Goal: Task Accomplishment & Management: Use online tool/utility

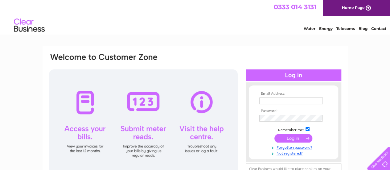
type input "enquiries@ncbpt.org.uk"
click at [294, 139] on input "submit" at bounding box center [293, 138] width 38 height 9
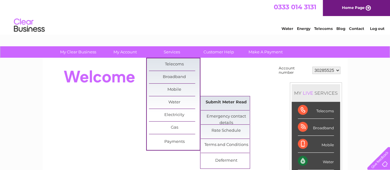
click at [215, 100] on link "Submit Meter Read" at bounding box center [226, 102] width 51 height 12
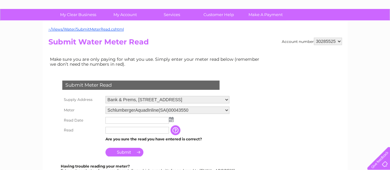
scroll to position [37, 0]
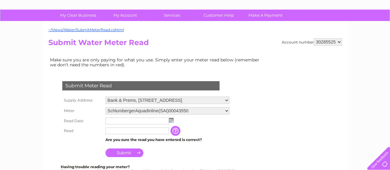
click at [170, 119] on img at bounding box center [171, 119] width 5 height 5
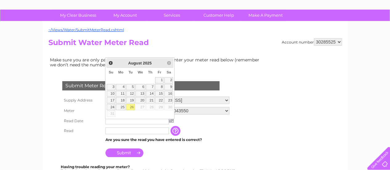
click at [130, 104] on link "26" at bounding box center [130, 107] width 9 height 6
type input "[DATE]"
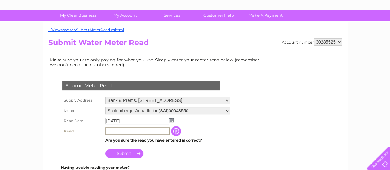
click at [114, 134] on input "text" at bounding box center [137, 130] width 64 height 7
type input "0326"
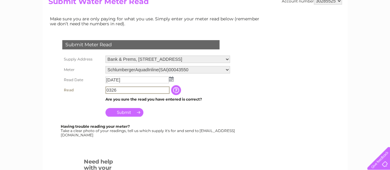
scroll to position [78, 0]
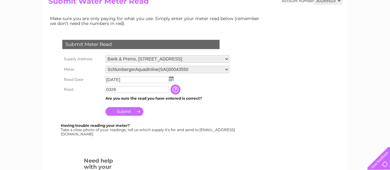
click at [129, 111] on input "Submit" at bounding box center [124, 111] width 38 height 9
